Goal: Communication & Community: Answer question/provide support

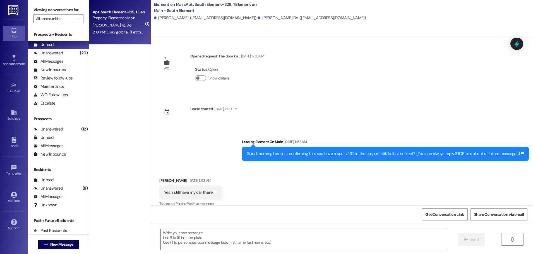
scroll to position [171, 0]
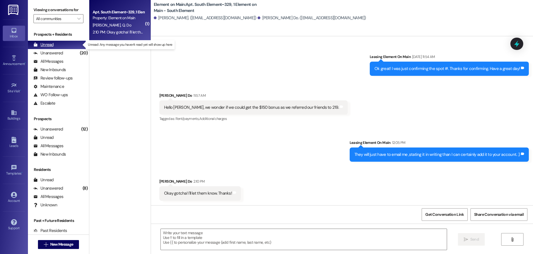
click at [44, 43] on div "Unread" at bounding box center [43, 45] width 20 height 6
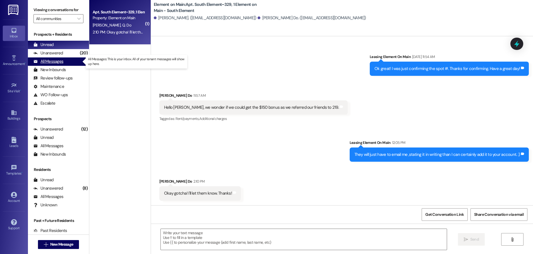
click at [49, 61] on div "All Messages" at bounding box center [48, 62] width 30 height 6
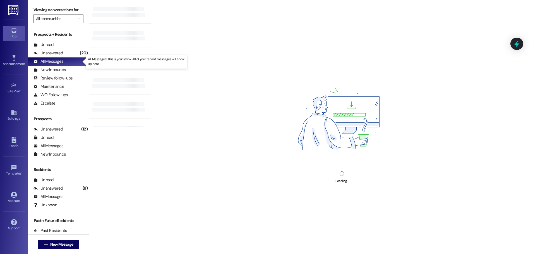
click at [55, 60] on div "All Messages" at bounding box center [48, 62] width 30 height 6
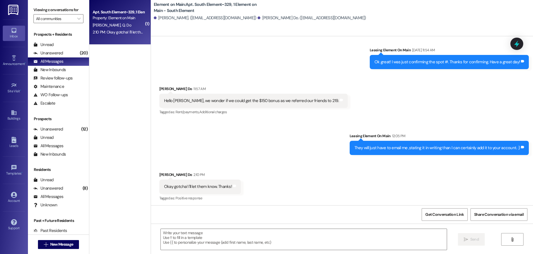
scroll to position [179, 0]
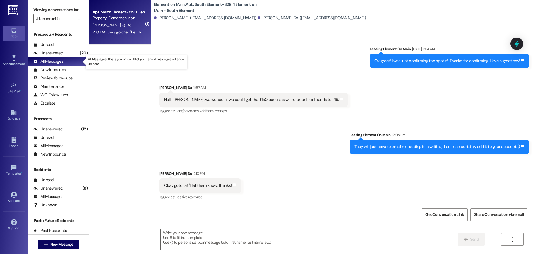
click at [51, 59] on div "All Messages" at bounding box center [48, 62] width 30 height 6
click at [52, 63] on div "All Messages" at bounding box center [48, 62] width 30 height 6
click at [45, 61] on div "All Messages" at bounding box center [48, 62] width 30 height 6
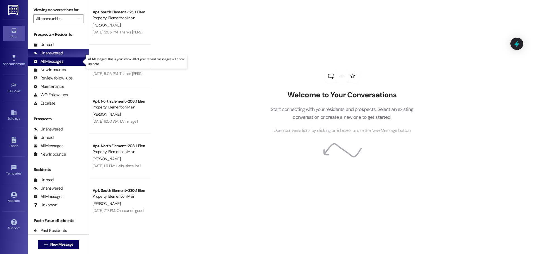
click at [47, 62] on div "All Messages" at bounding box center [48, 62] width 30 height 6
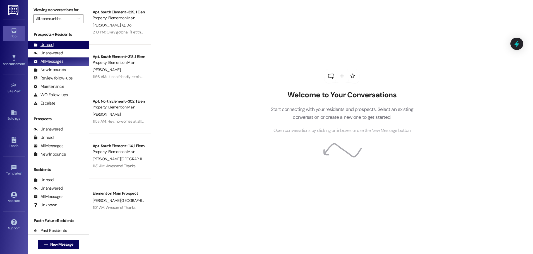
click at [50, 45] on div "Unread" at bounding box center [43, 45] width 20 height 6
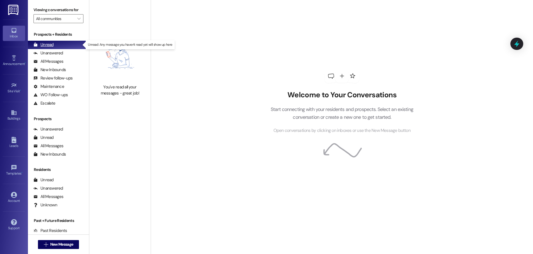
click at [46, 44] on div "Unread" at bounding box center [43, 45] width 20 height 6
click at [42, 44] on div "Unread" at bounding box center [43, 45] width 20 height 6
